Goal: Unclear

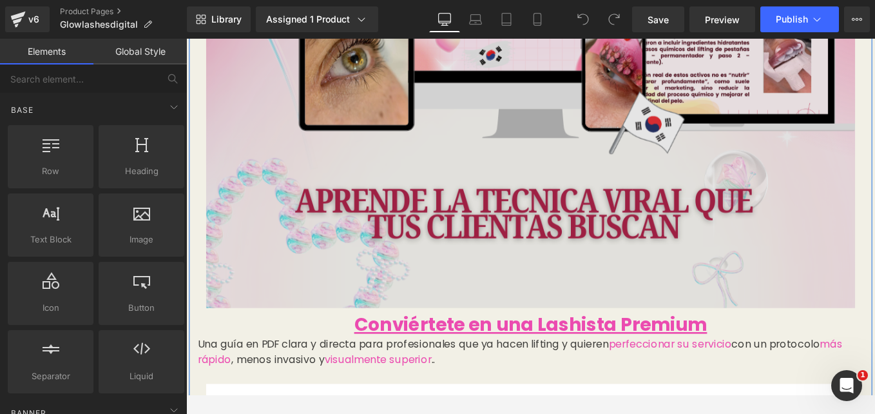
scroll to position [664, 0]
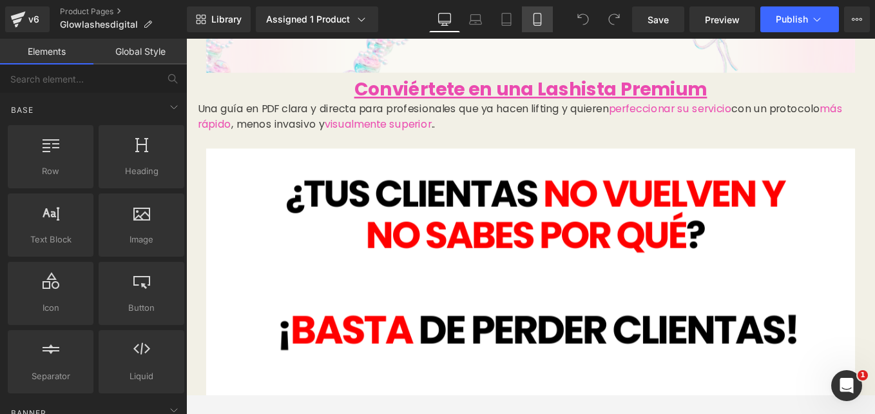
drag, startPoint x: 537, startPoint y: 23, endPoint x: 169, endPoint y: 85, distance: 373.1
click at [537, 23] on icon at bounding box center [537, 23] width 7 height 0
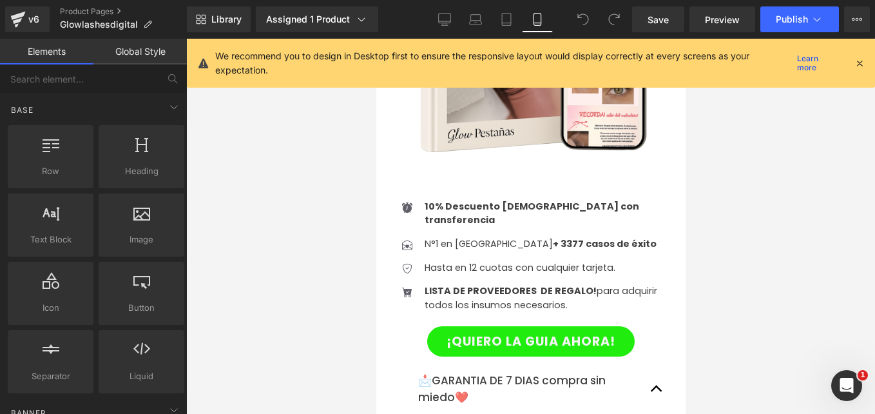
scroll to position [3043, 0]
click at [519, 325] on div "¡QUIERO LA GUIA AHORA! Button" at bounding box center [530, 340] width 277 height 30
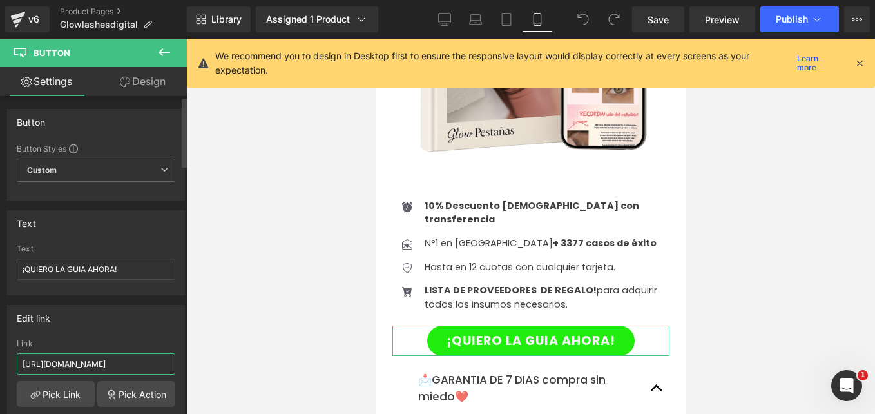
drag, startPoint x: 103, startPoint y: 362, endPoint x: 0, endPoint y: 322, distance: 110.8
click at [0, 322] on html "You are previewing how the will restyle your page. You can not edit Elements in…" at bounding box center [437, 207] width 875 height 414
paste input "buec09"
type input "[URL][DOMAIN_NAME]"
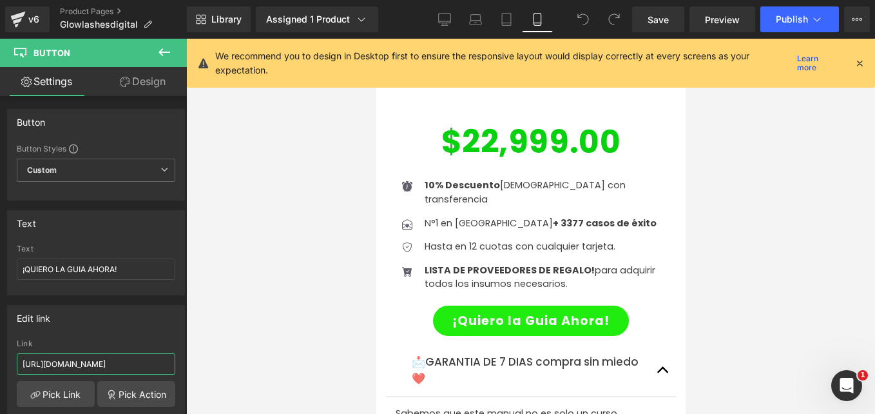
scroll to position [4217, 0]
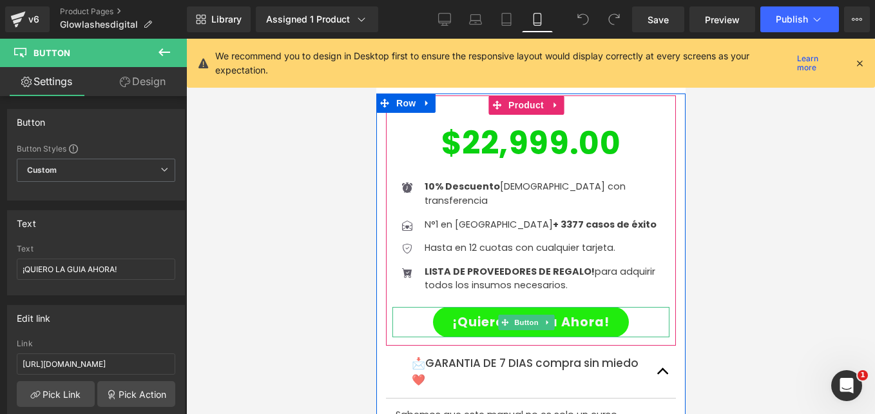
click at [499, 307] on link "¡Quiero la Guia Ahora!" at bounding box center [530, 322] width 196 height 30
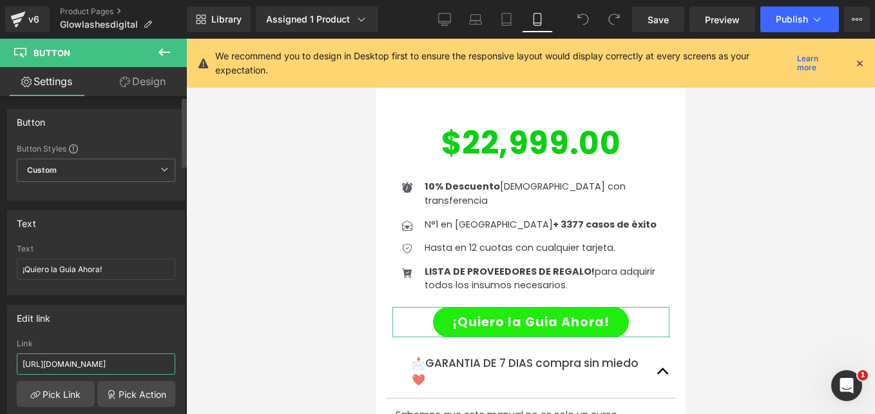
drag, startPoint x: 148, startPoint y: 365, endPoint x: 0, endPoint y: 413, distance: 155.9
click at [0, 394] on html "You are previewing how the will restyle your page. You can not edit Elements in…" at bounding box center [437, 207] width 875 height 414
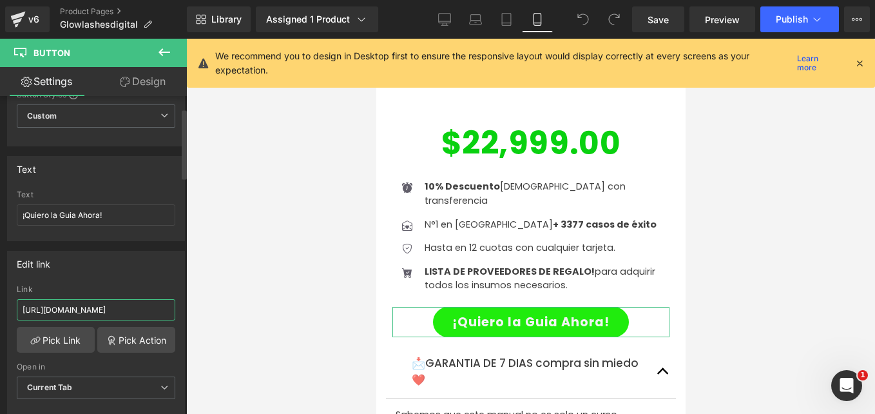
paste input "buec09"
type input "[URL][DOMAIN_NAME]"
click at [671, 22] on link "Save" at bounding box center [658, 19] width 52 height 26
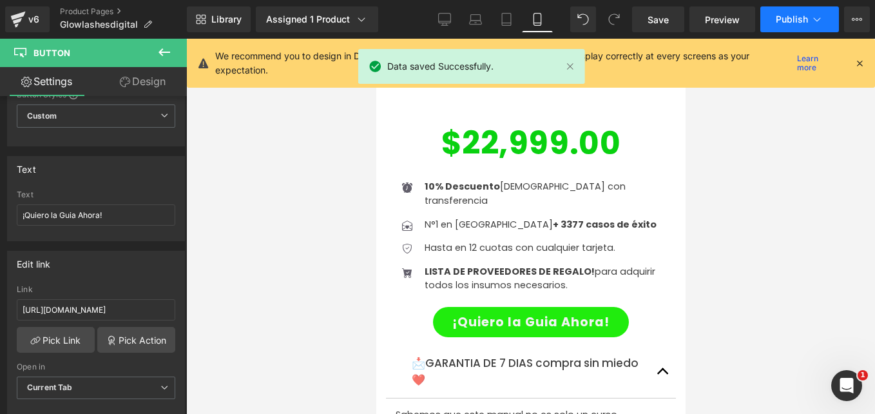
click at [799, 17] on span "Publish" at bounding box center [792, 19] width 32 height 10
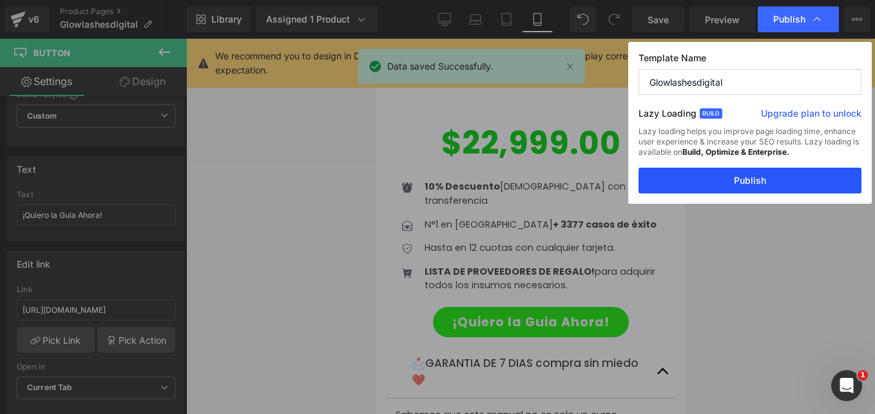
click at [772, 191] on button "Publish" at bounding box center [750, 181] width 223 height 26
